Goal: Use online tool/utility: Utilize a website feature to perform a specific function

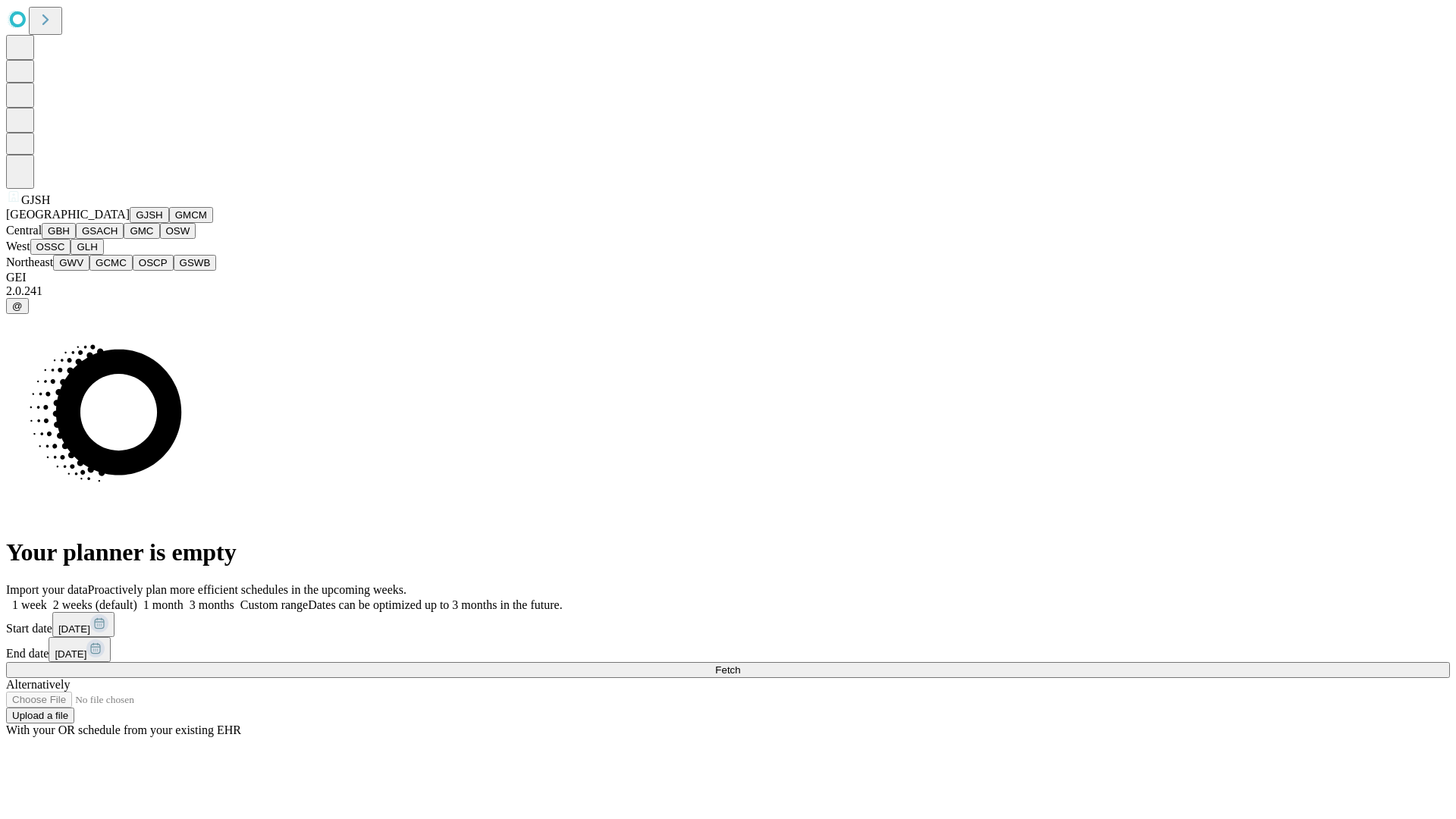
click at [130, 223] on button "GJSH" at bounding box center [150, 214] width 39 height 16
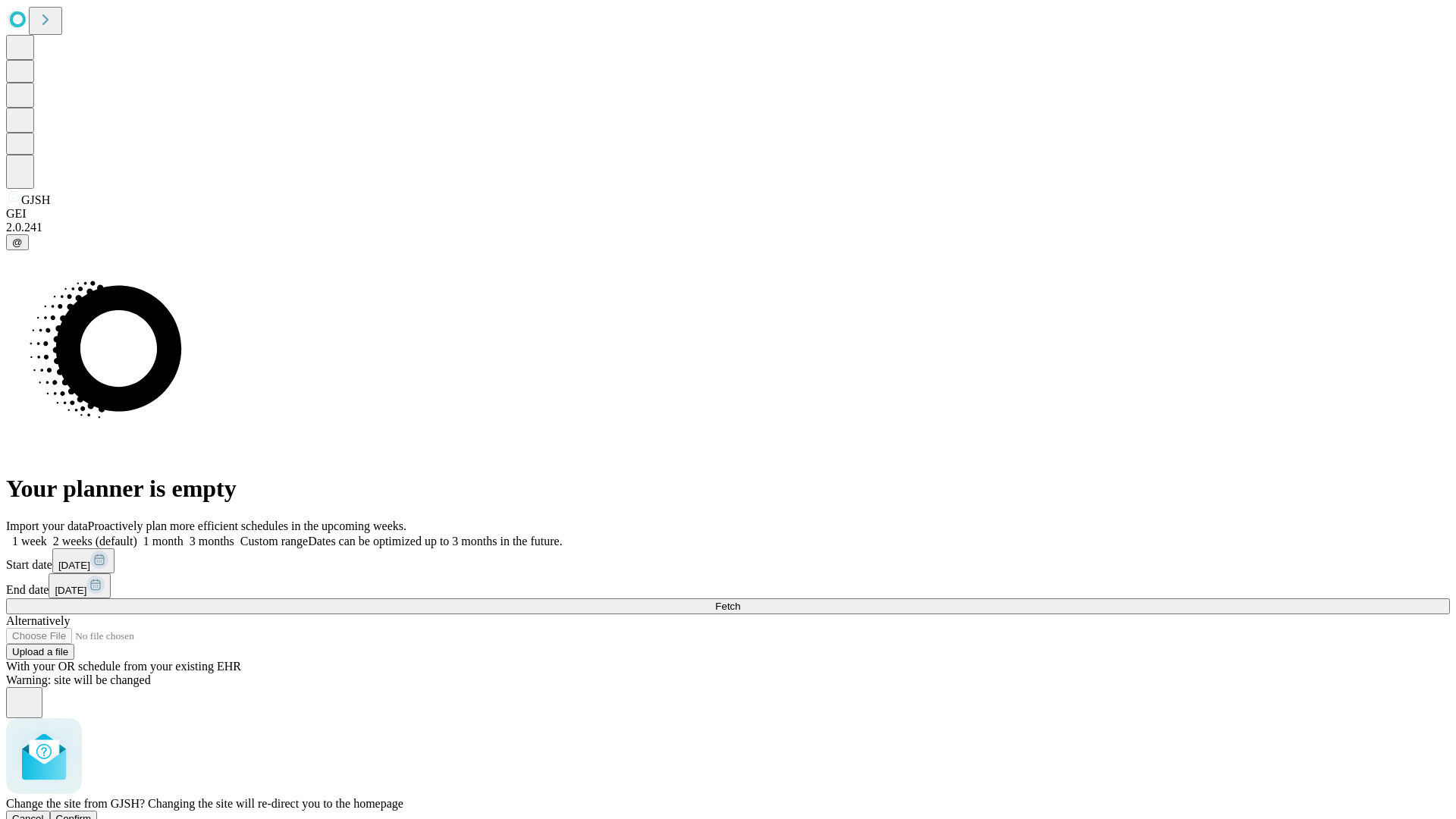
click at [92, 812] on span "Confirm" at bounding box center [73, 818] width 35 height 12
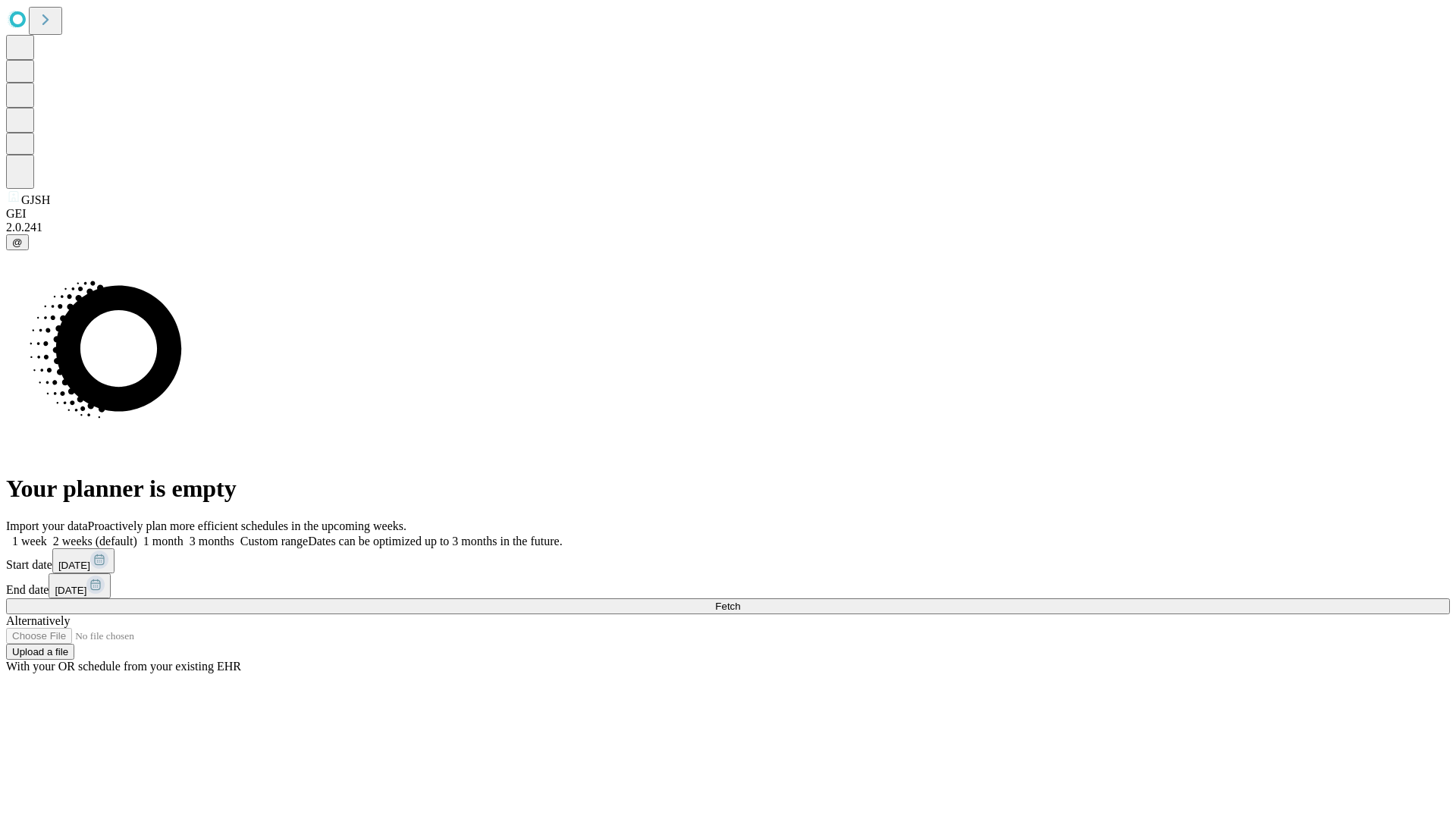
click at [183, 535] on label "1 month" at bounding box center [160, 541] width 46 height 13
click at [740, 600] on span "Fetch" at bounding box center [727, 606] width 25 height 12
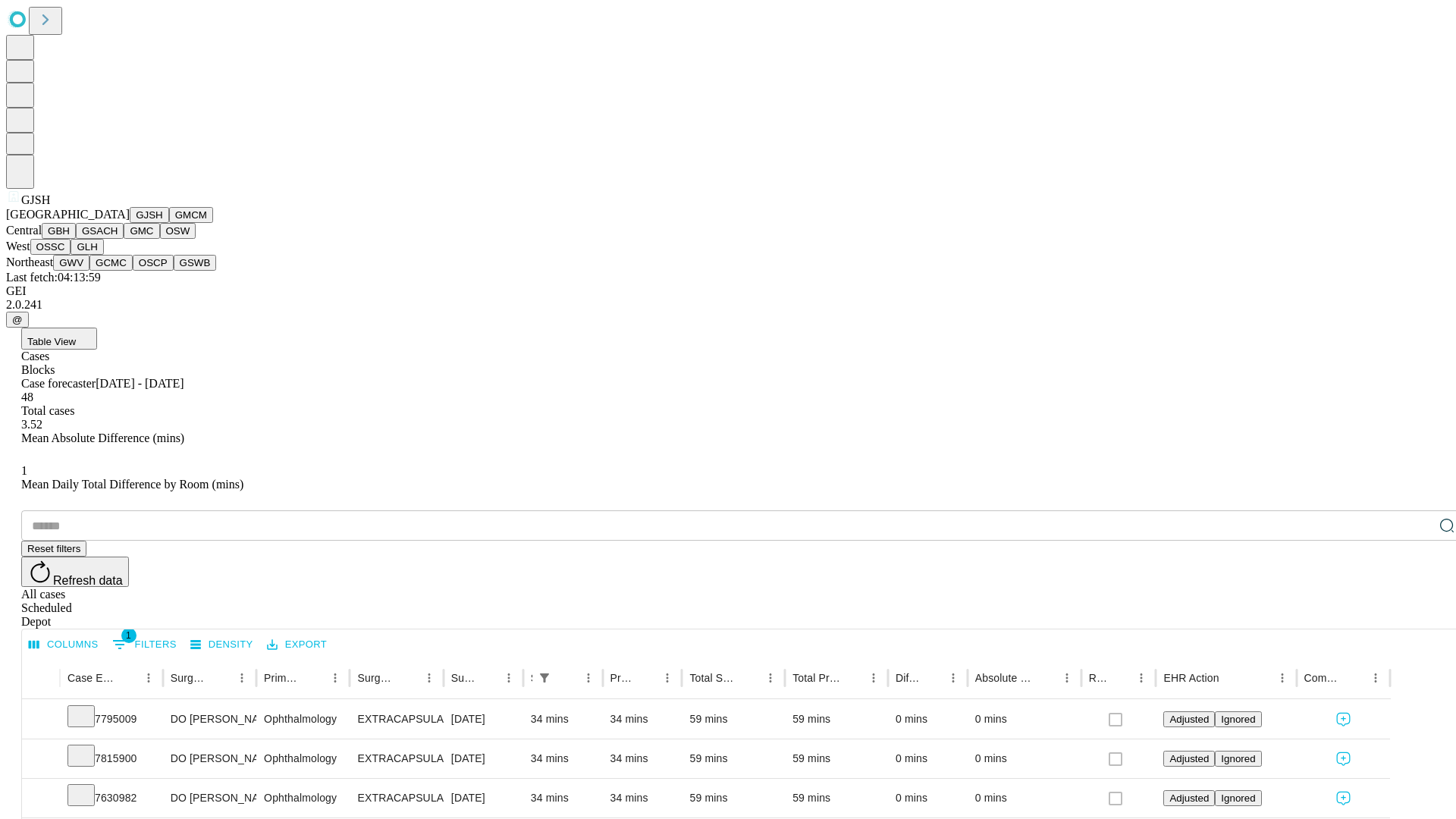
click at [169, 223] on button "GMCM" at bounding box center [191, 214] width 44 height 16
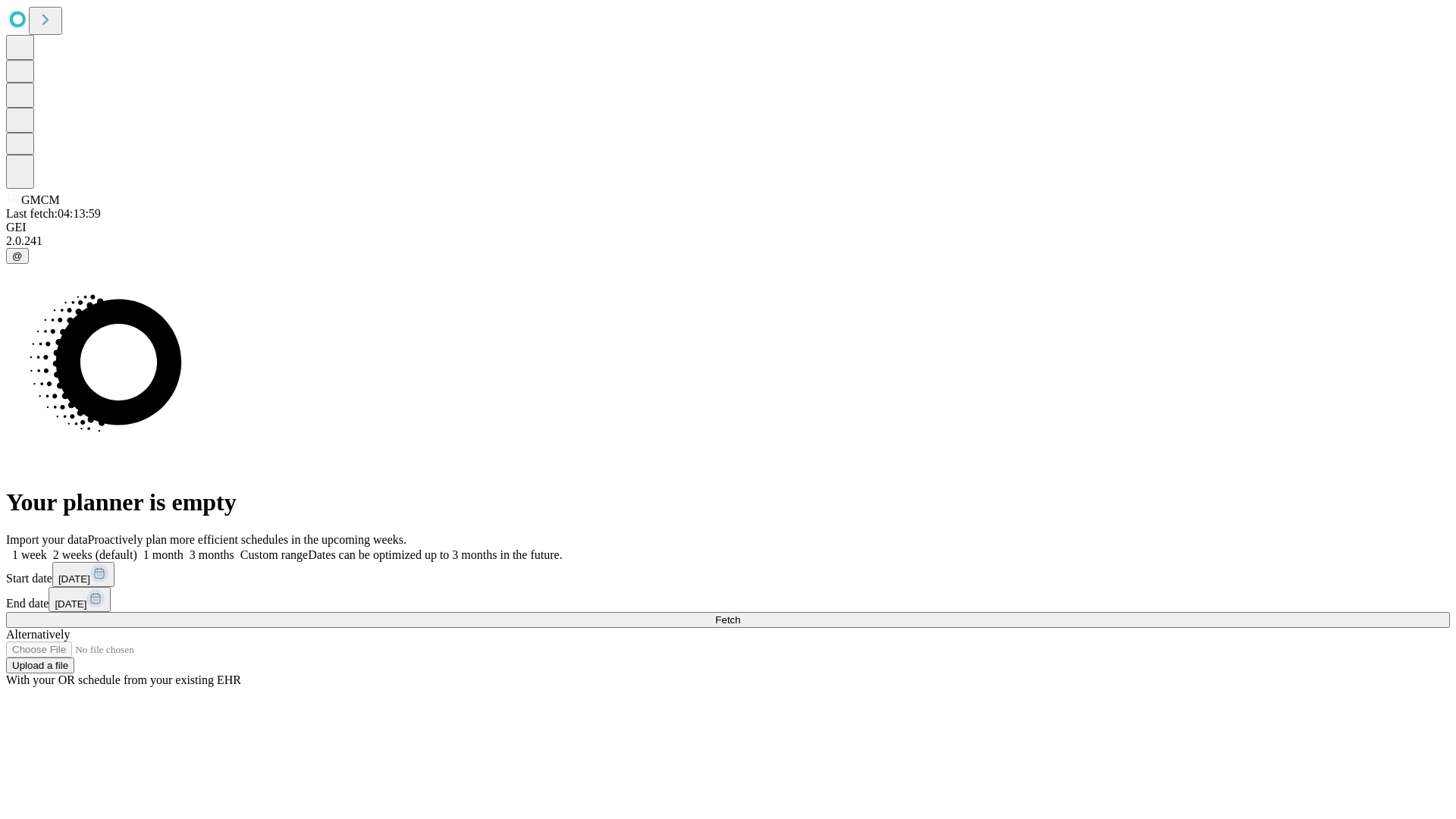
click at [740, 614] on span "Fetch" at bounding box center [727, 619] width 25 height 12
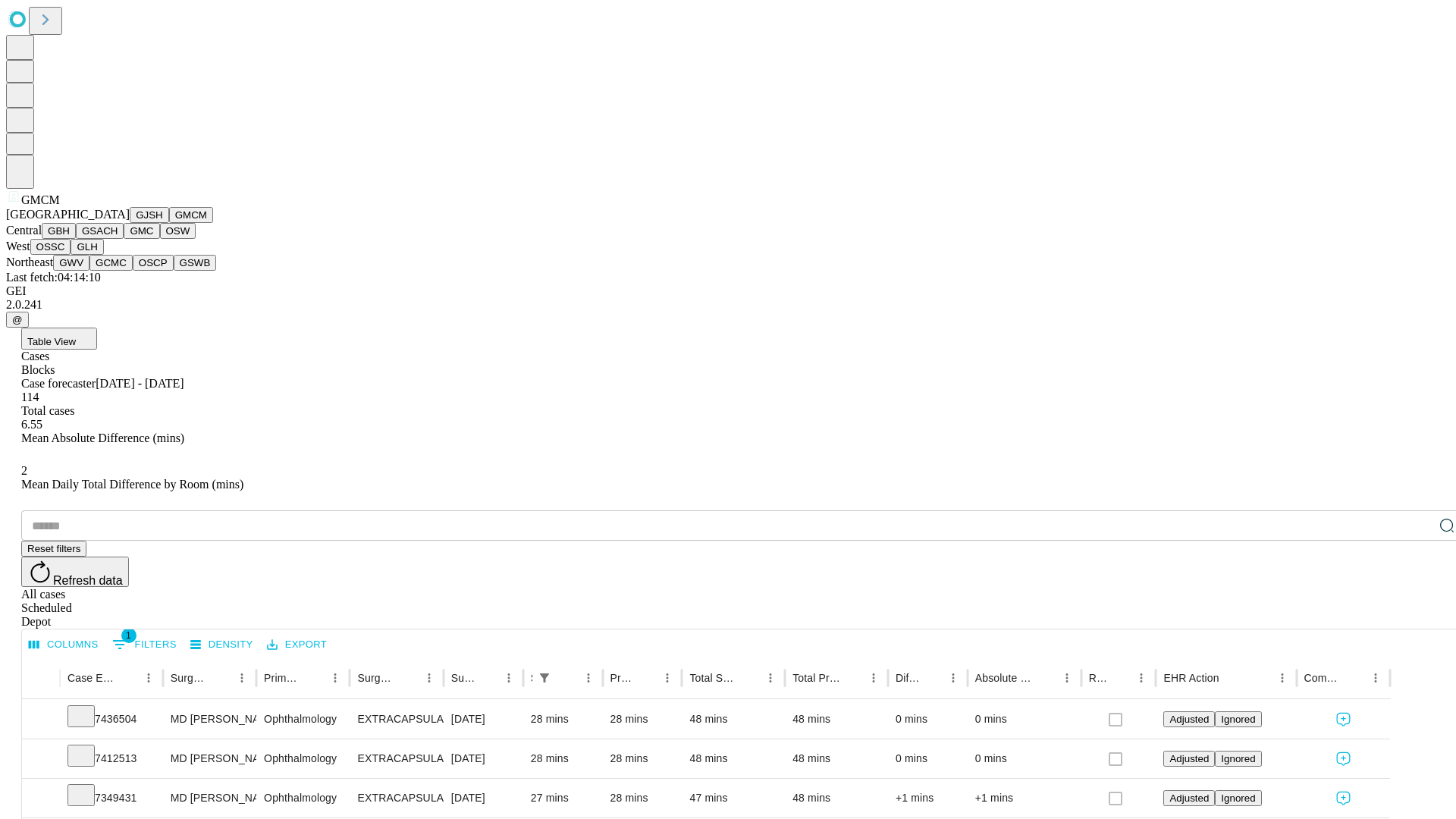
click at [76, 239] on button "GBH" at bounding box center [59, 230] width 35 height 16
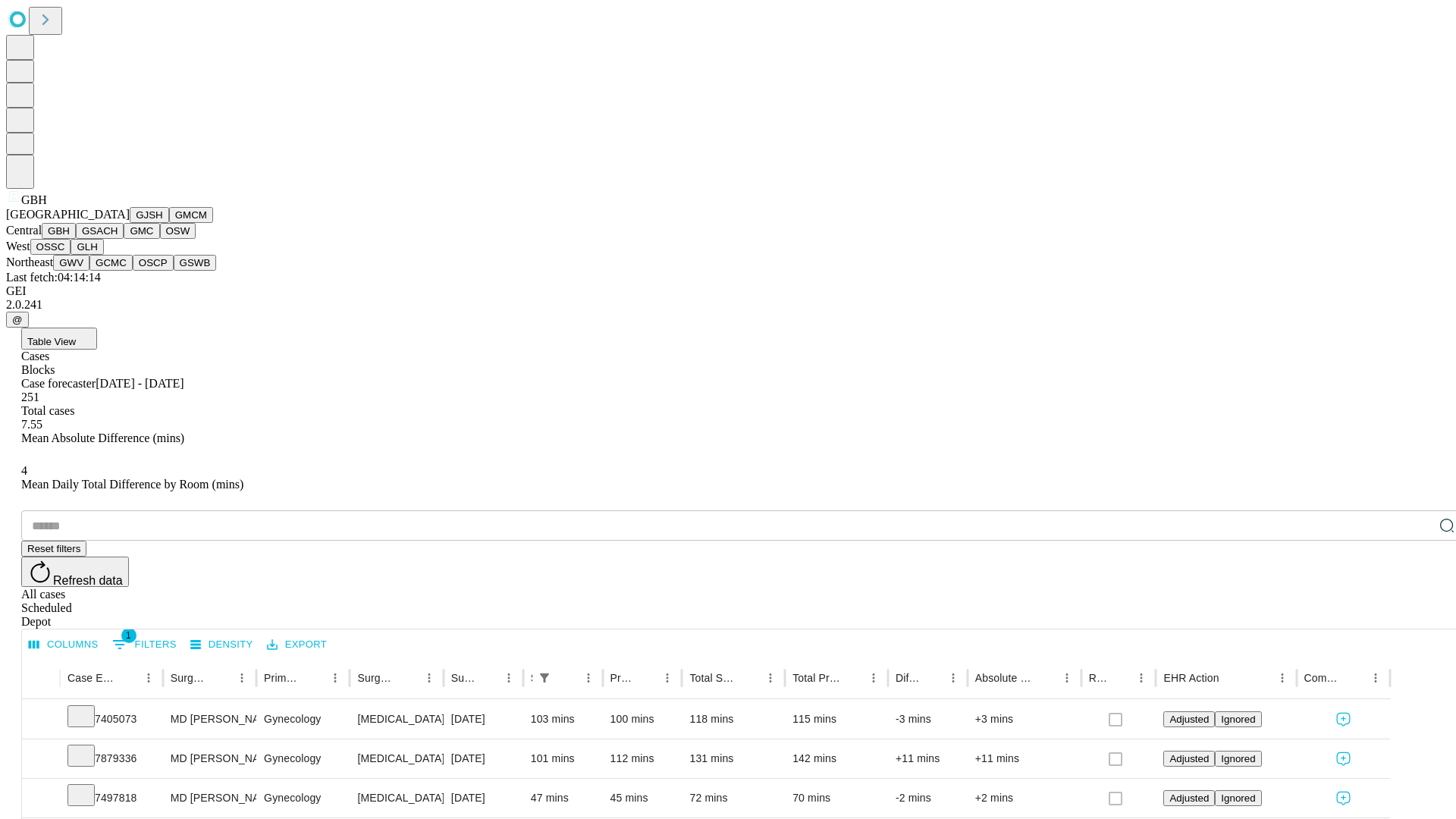
click at [117, 239] on button "GSACH" at bounding box center [99, 230] width 48 height 16
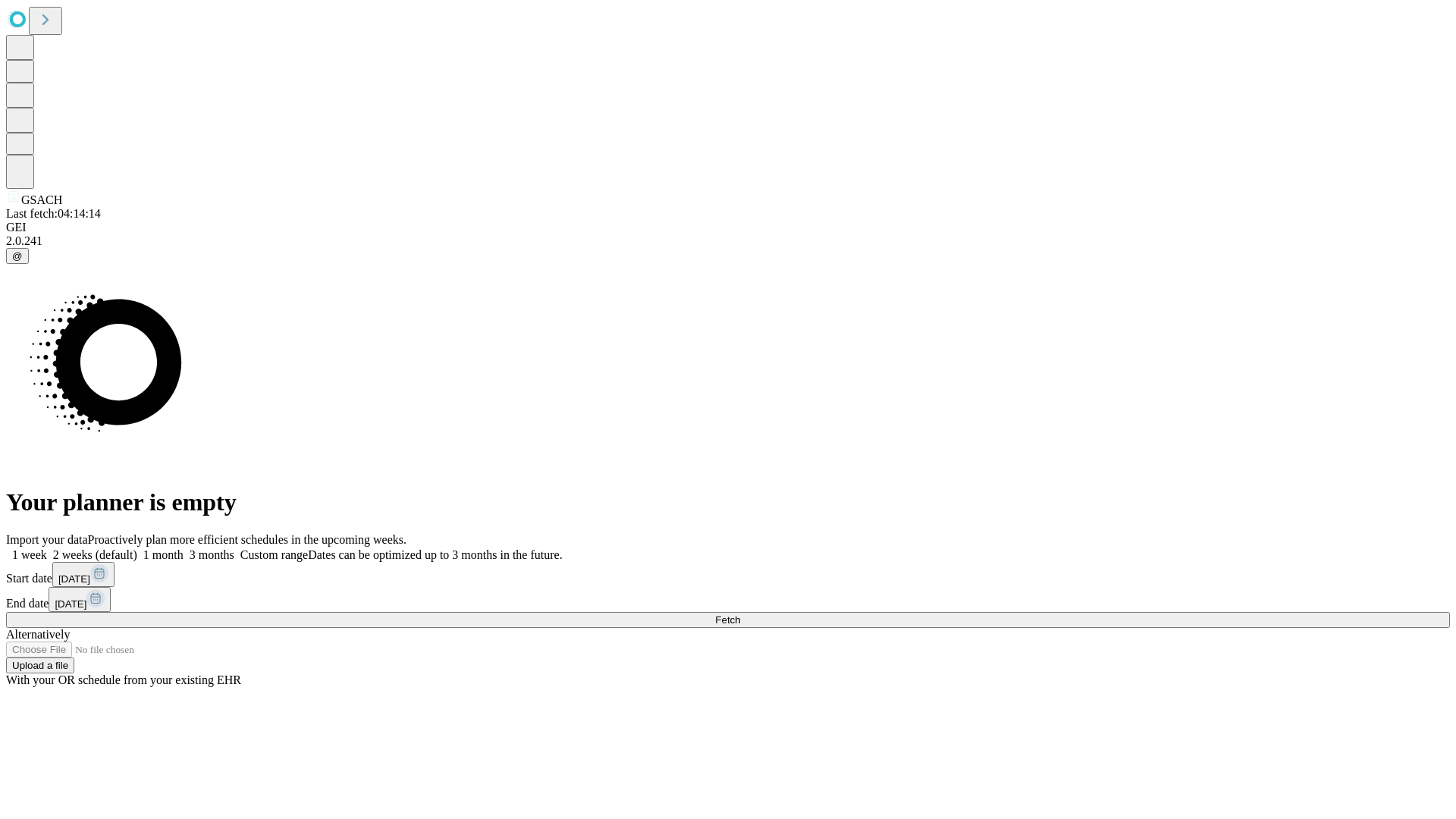
click at [183, 548] on label "1 month" at bounding box center [160, 554] width 46 height 13
click at [740, 614] on span "Fetch" at bounding box center [727, 619] width 25 height 12
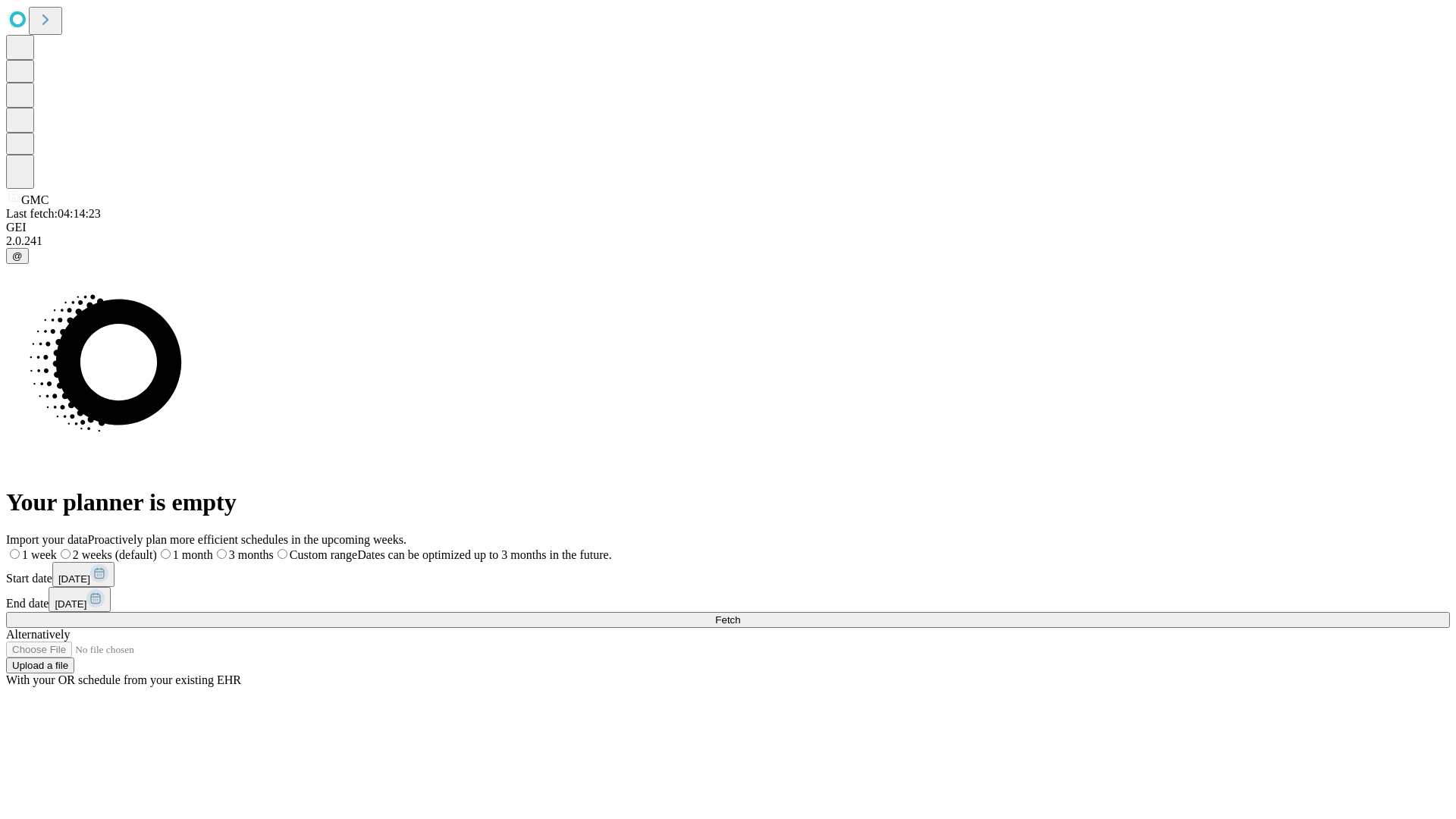
click at [740, 614] on span "Fetch" at bounding box center [727, 619] width 25 height 12
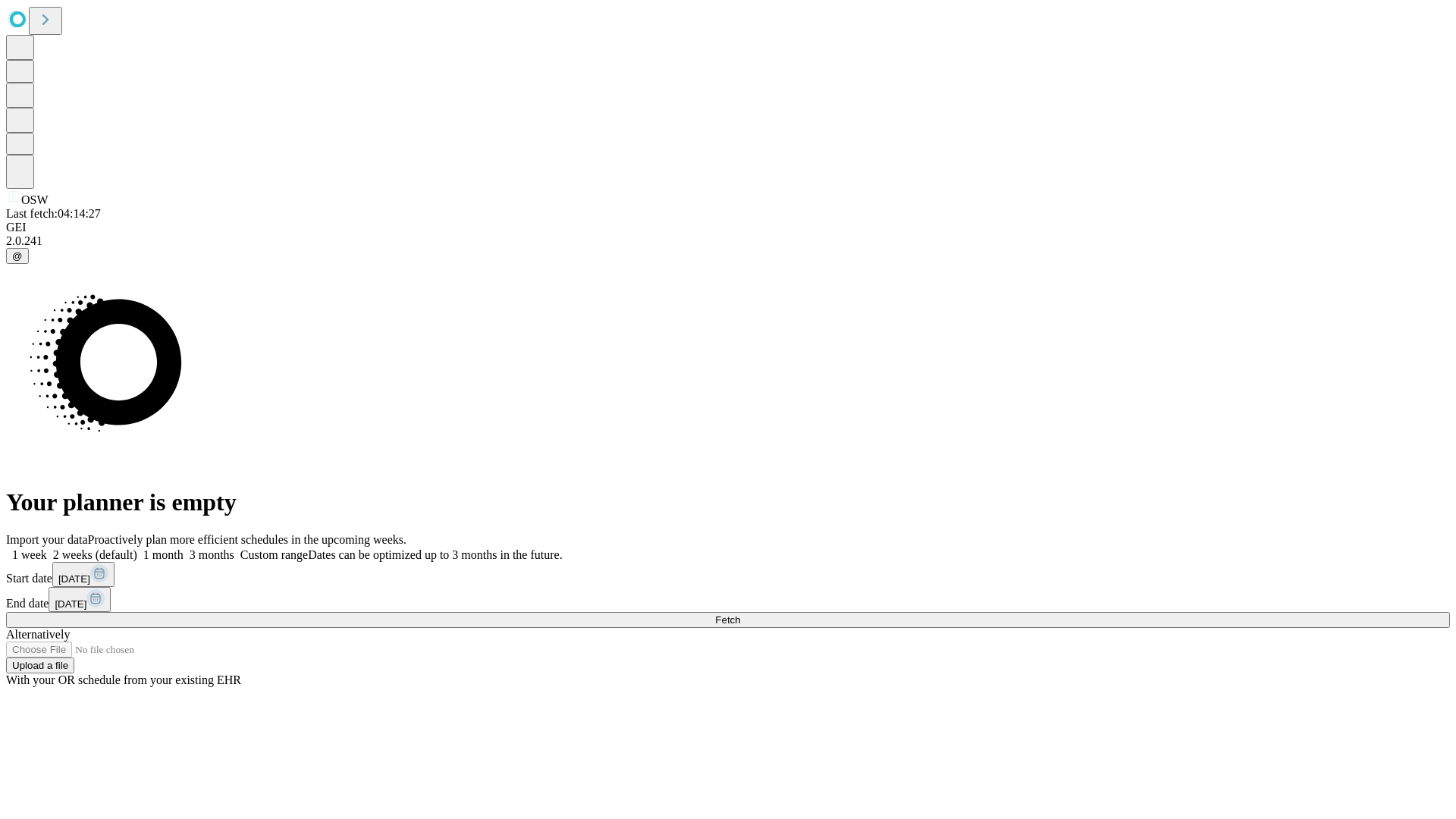
click at [183, 548] on label "1 month" at bounding box center [160, 554] width 46 height 13
click at [740, 614] on span "Fetch" at bounding box center [727, 619] width 25 height 12
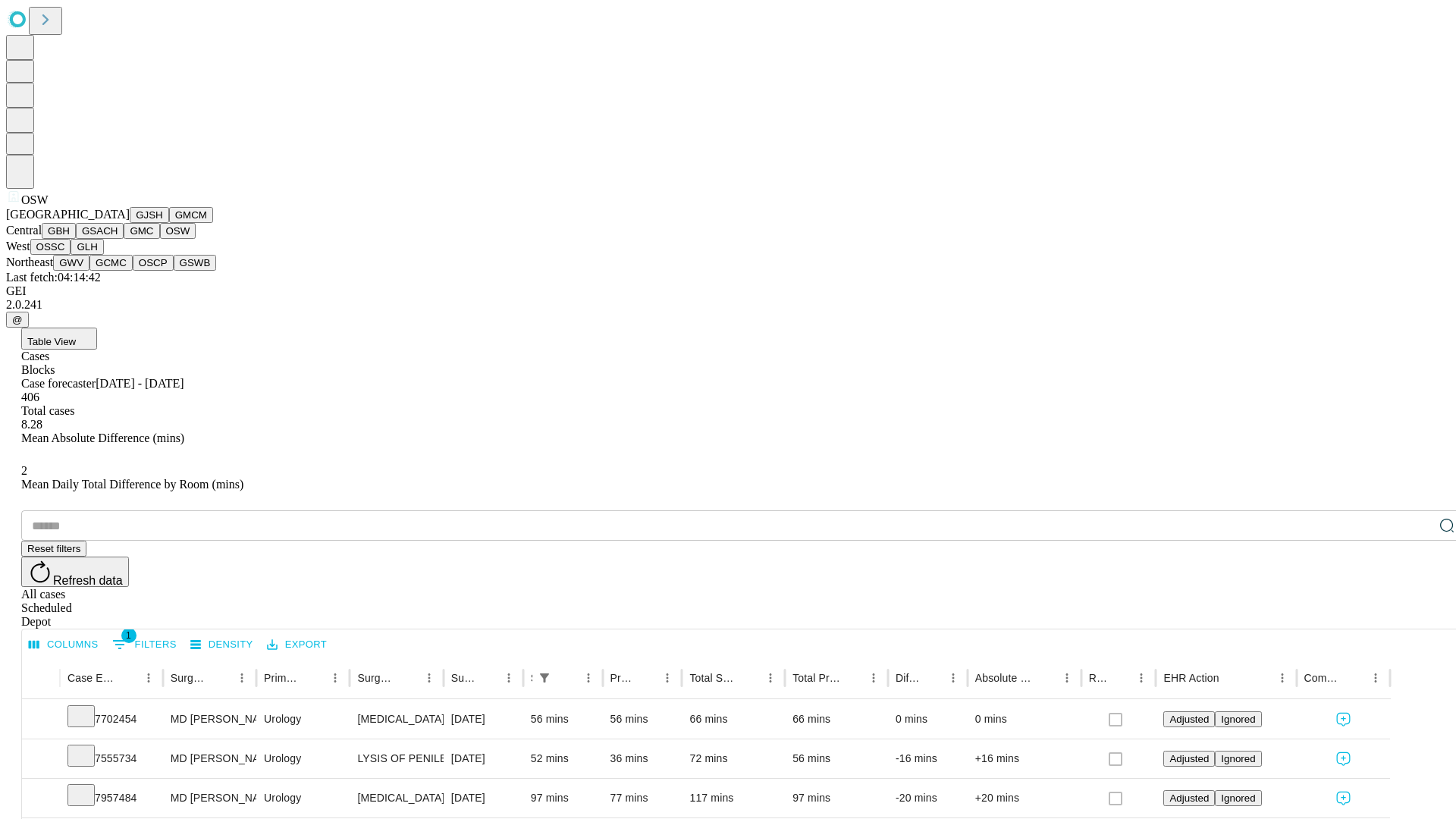
click at [71, 255] on button "OSSC" at bounding box center [51, 246] width 41 height 16
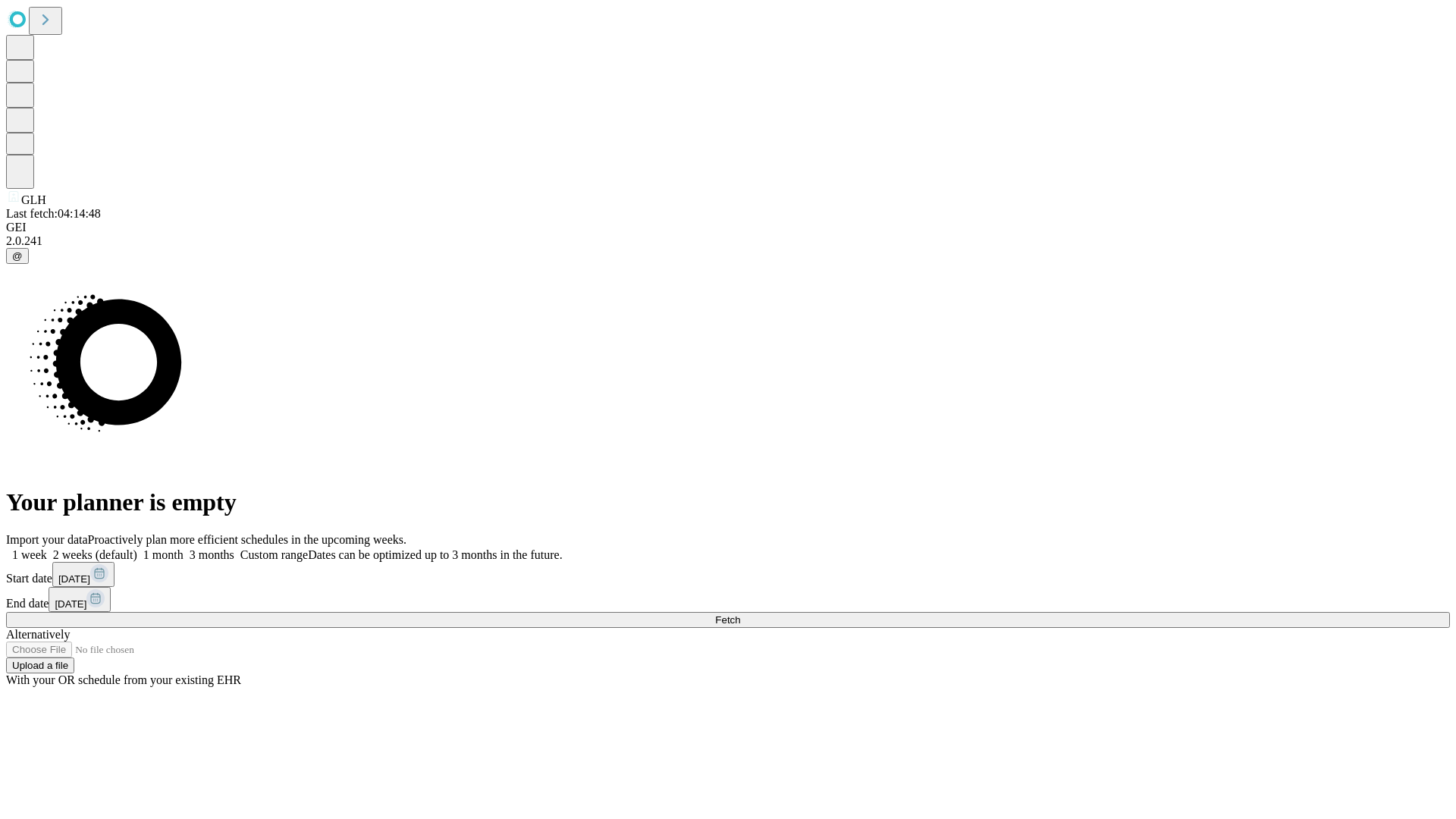
click at [183, 548] on label "1 month" at bounding box center [160, 554] width 46 height 13
click at [740, 614] on span "Fetch" at bounding box center [727, 619] width 25 height 12
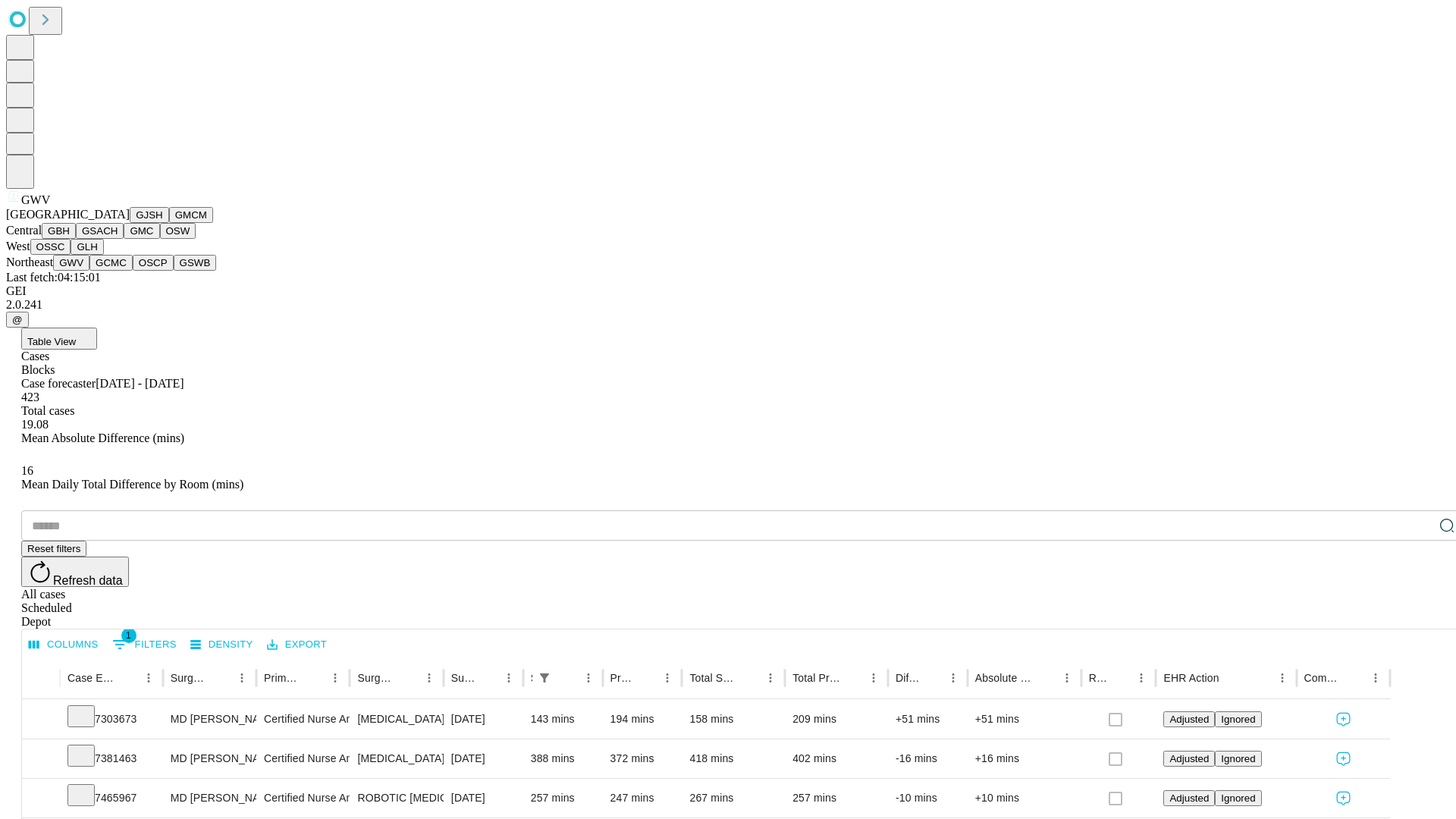
click at [117, 270] on button "GCMC" at bounding box center [111, 262] width 44 height 16
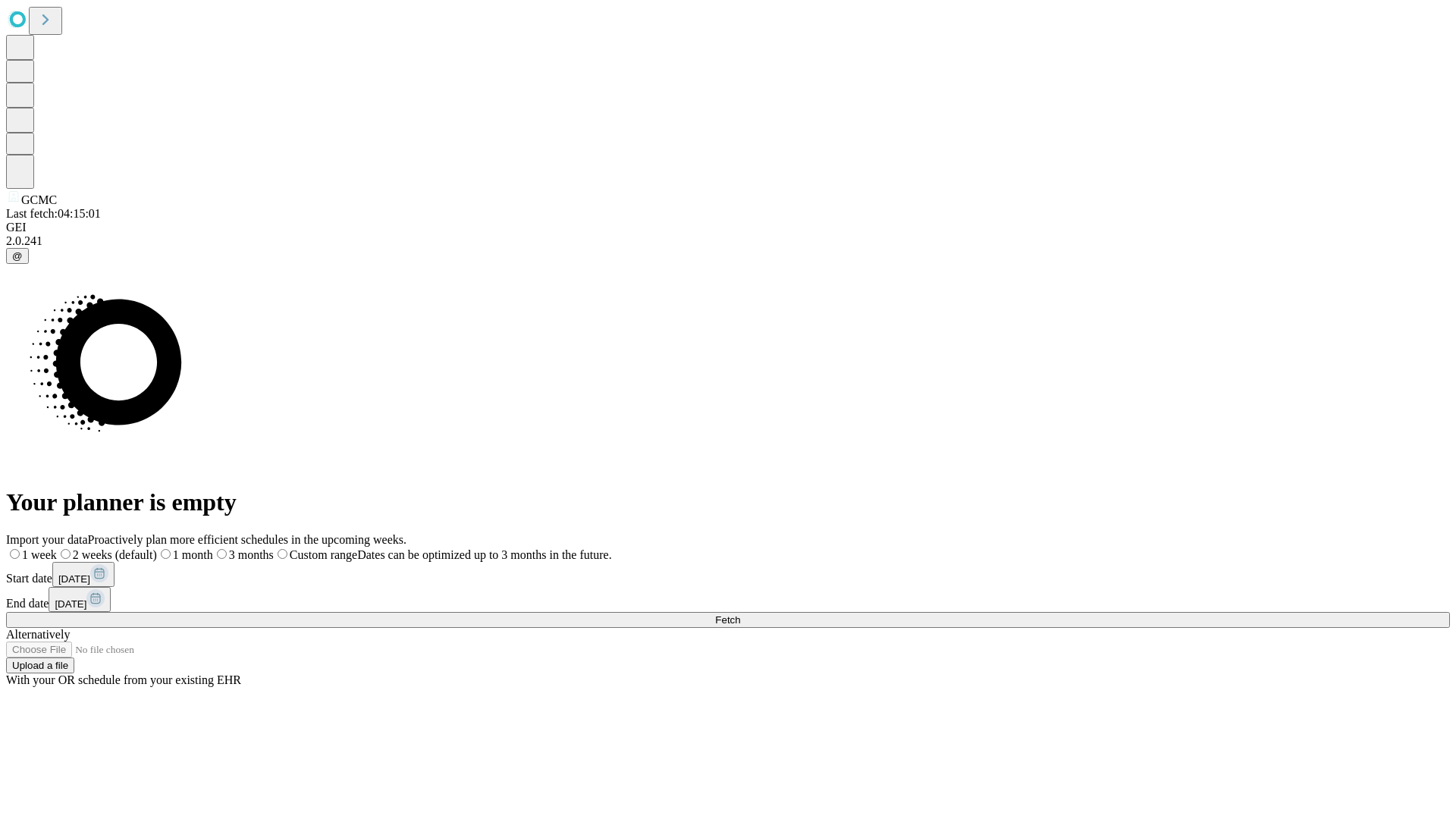
click at [213, 548] on label "1 month" at bounding box center [185, 554] width 56 height 13
click at [740, 614] on span "Fetch" at bounding box center [727, 619] width 25 height 12
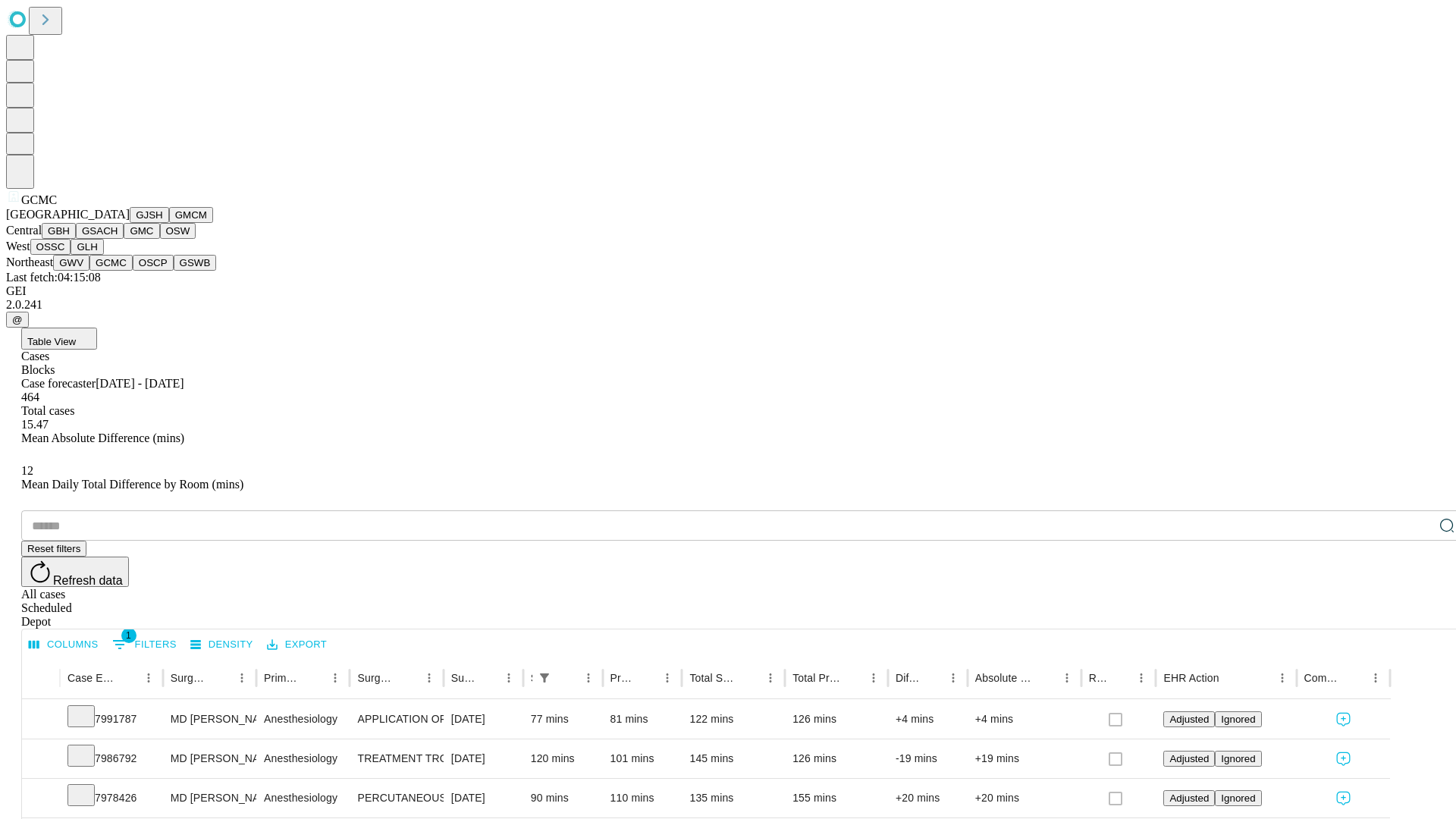
click at [132, 270] on button "OSCP" at bounding box center [153, 262] width 41 height 16
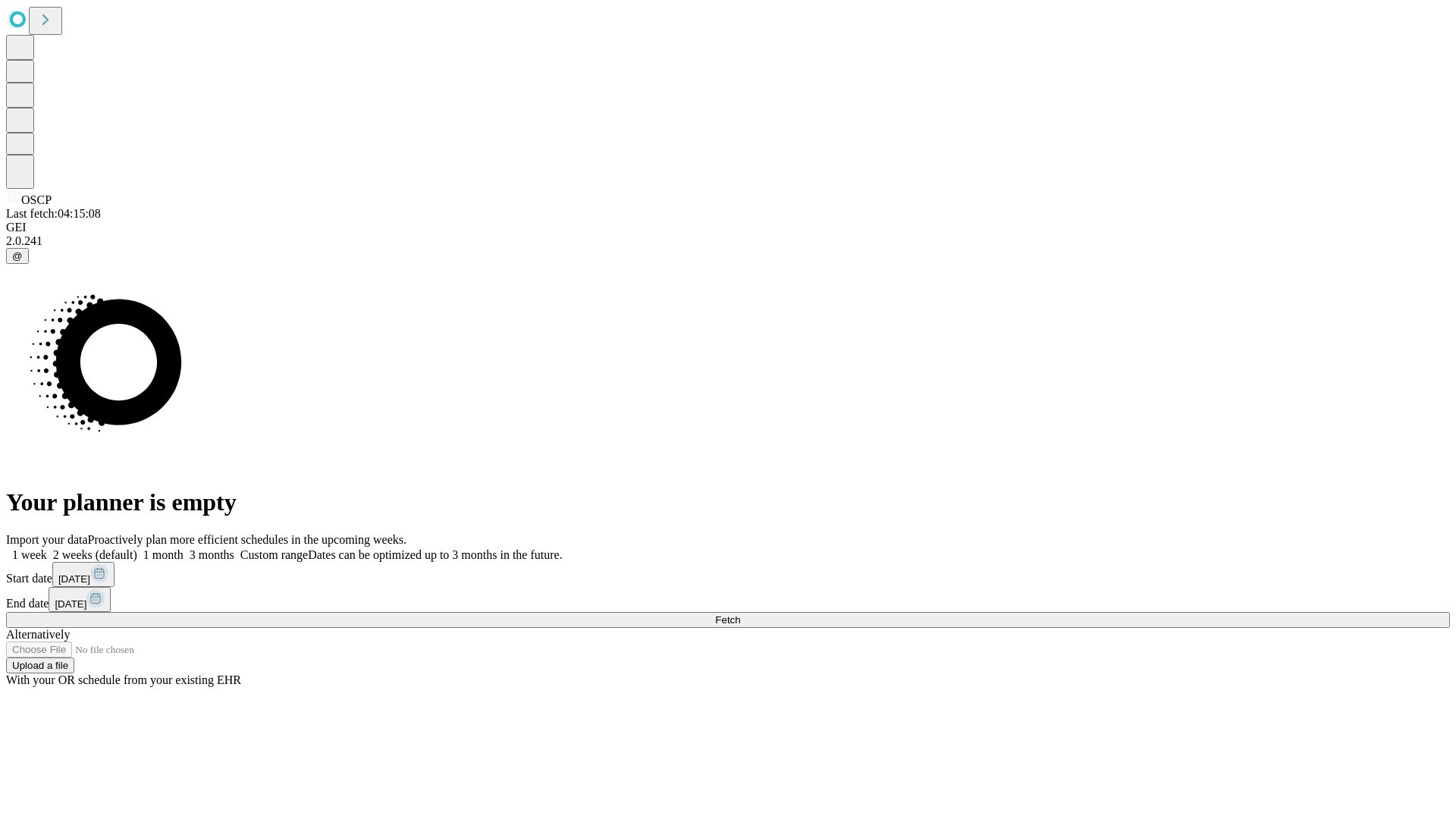
click at [183, 548] on label "1 month" at bounding box center [160, 554] width 46 height 13
click at [740, 614] on span "Fetch" at bounding box center [727, 619] width 25 height 12
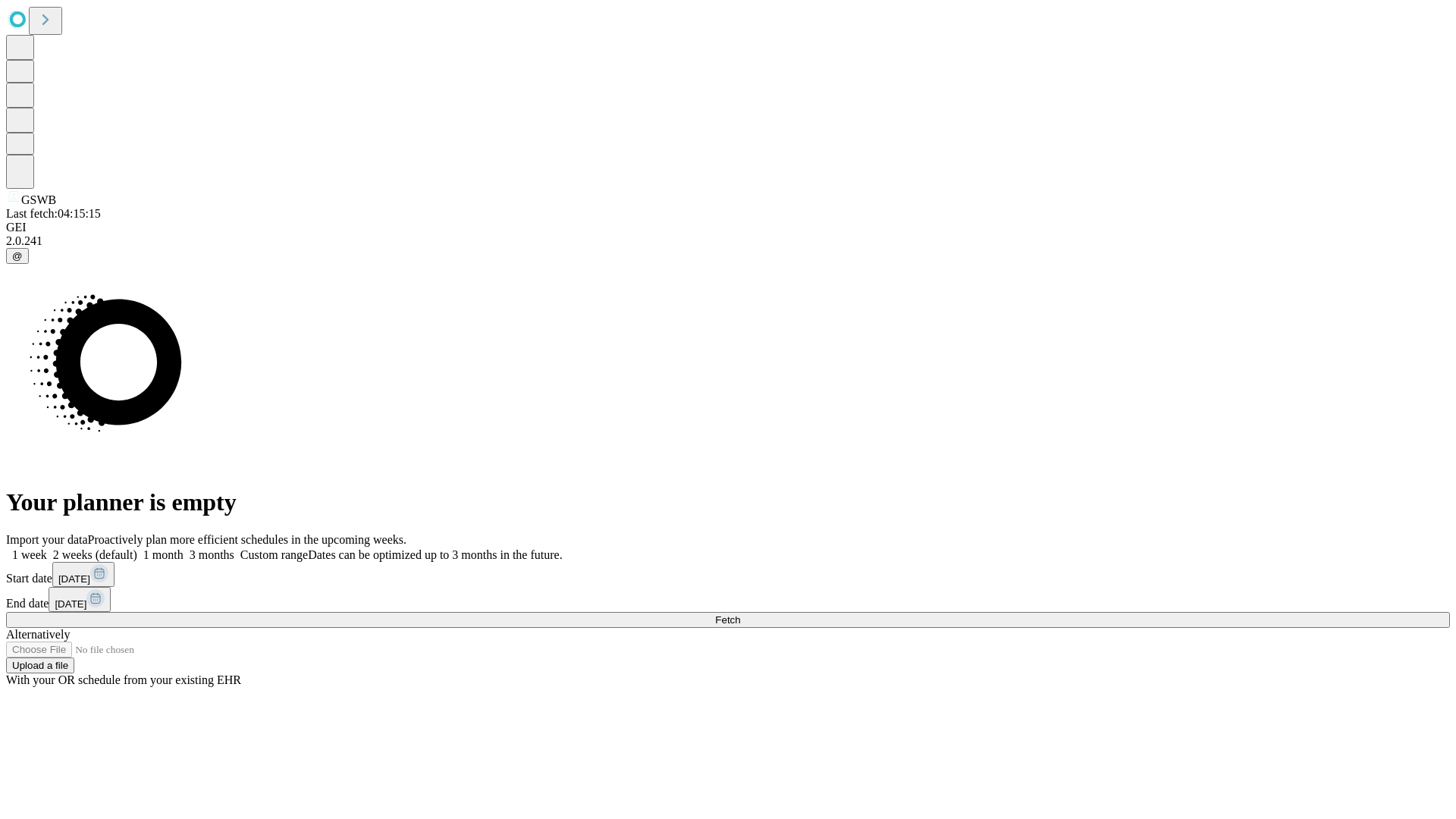
click at [740, 614] on span "Fetch" at bounding box center [727, 619] width 25 height 12
